Goal: Check status: Check status

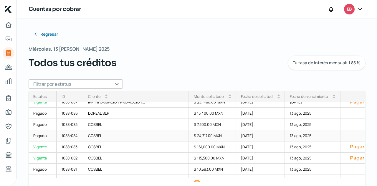
scroll to position [191, 0]
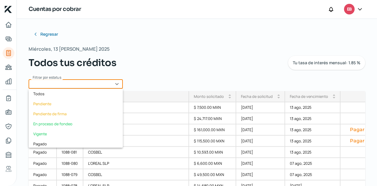
click at [112, 85] on input "text" at bounding box center [76, 83] width 94 height 9
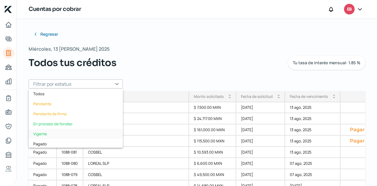
click at [55, 133] on div "Vigente" at bounding box center [76, 134] width 94 height 10
type input "Vigente"
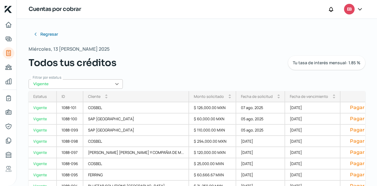
click at [290, 97] on div "Fecha de vencimiento" at bounding box center [309, 96] width 38 height 5
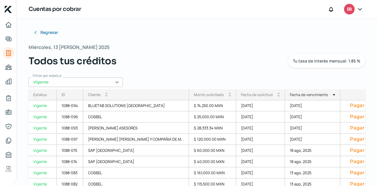
scroll to position [5, 0]
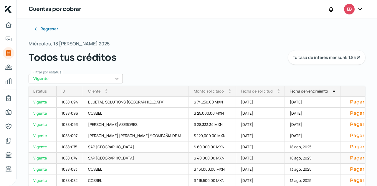
click at [250, 158] on div "[DATE]" at bounding box center [260, 158] width 49 height 11
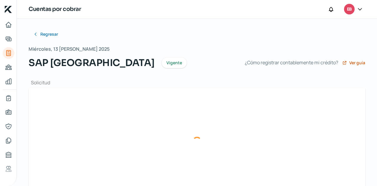
type input "F791- SAP MEXICO.xml"
type input "F791- SAP [GEOGRAPHIC_DATA]pdf"
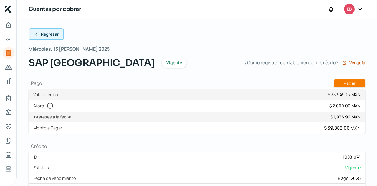
click at [43, 33] on span "Regresar" at bounding box center [50, 34] width 18 height 4
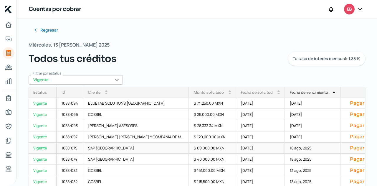
scroll to position [5, 0]
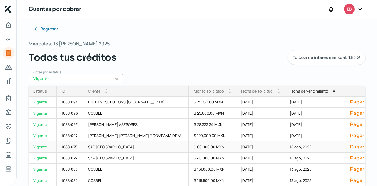
click at [236, 146] on div "[DATE]" at bounding box center [260, 146] width 49 height 11
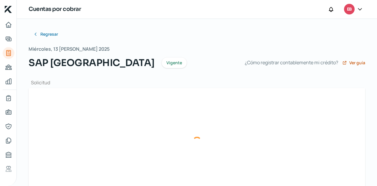
type input "F790- SAP MEXICO.xml"
type input "F790- SAP [GEOGRAPHIC_DATA]pdf"
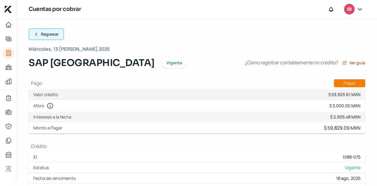
click at [48, 36] on span "Regresar" at bounding box center [50, 34] width 18 height 4
